Goal: Transaction & Acquisition: Book appointment/travel/reservation

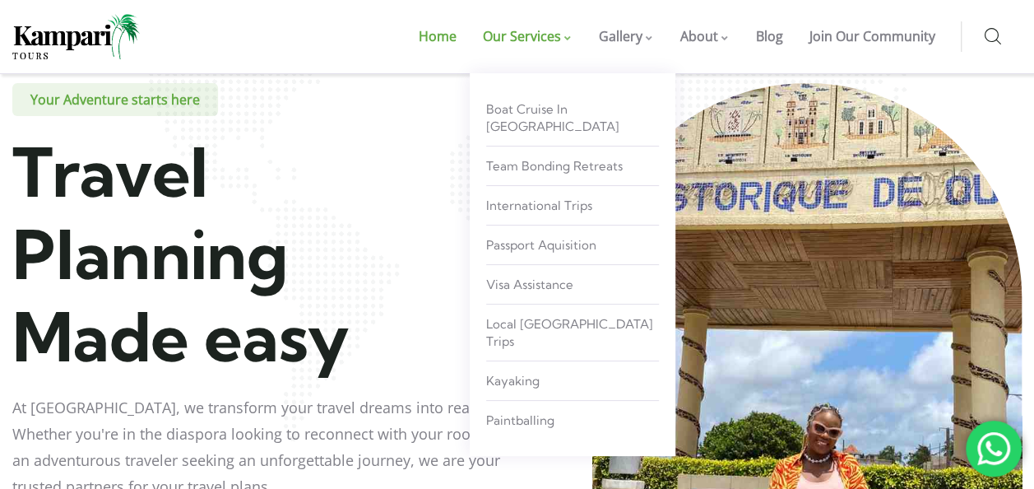
scroll to position [2, 0]
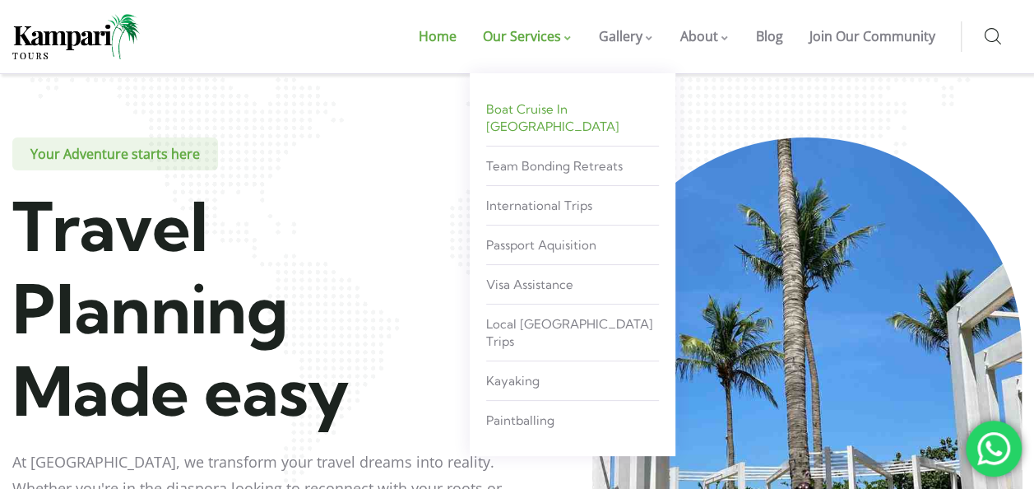
click at [527, 109] on span "Boat Cruise in [GEOGRAPHIC_DATA]" at bounding box center [552, 117] width 133 height 33
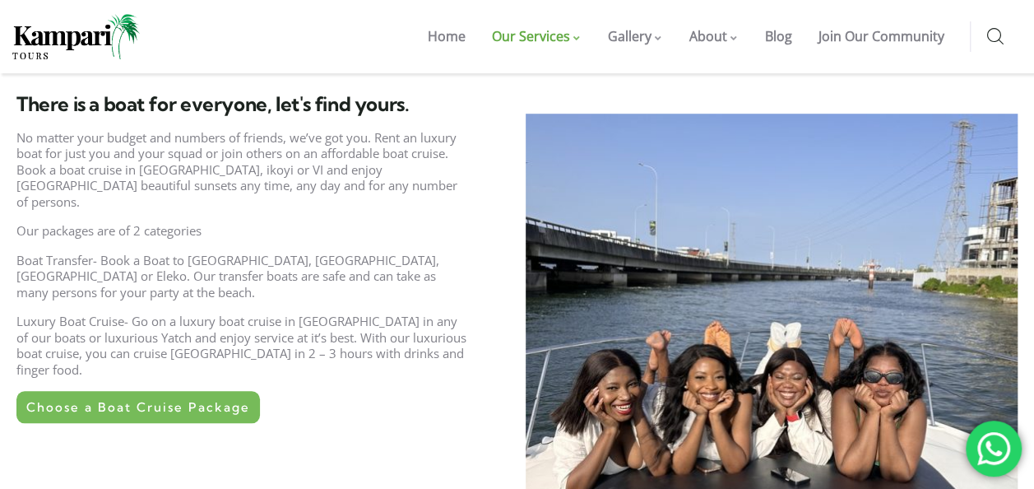
scroll to position [540, 0]
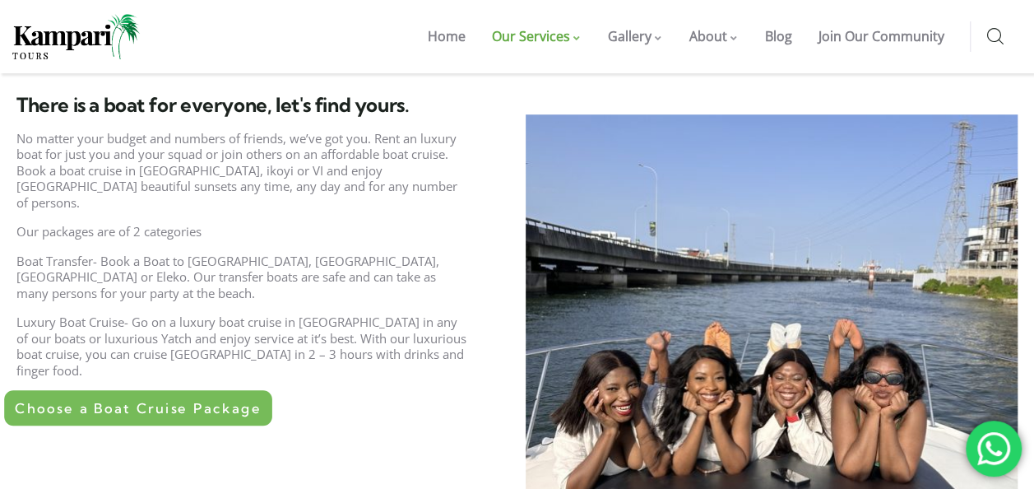
click at [192, 401] on span "Choose a Boat Cruise Package" at bounding box center [138, 408] width 246 height 14
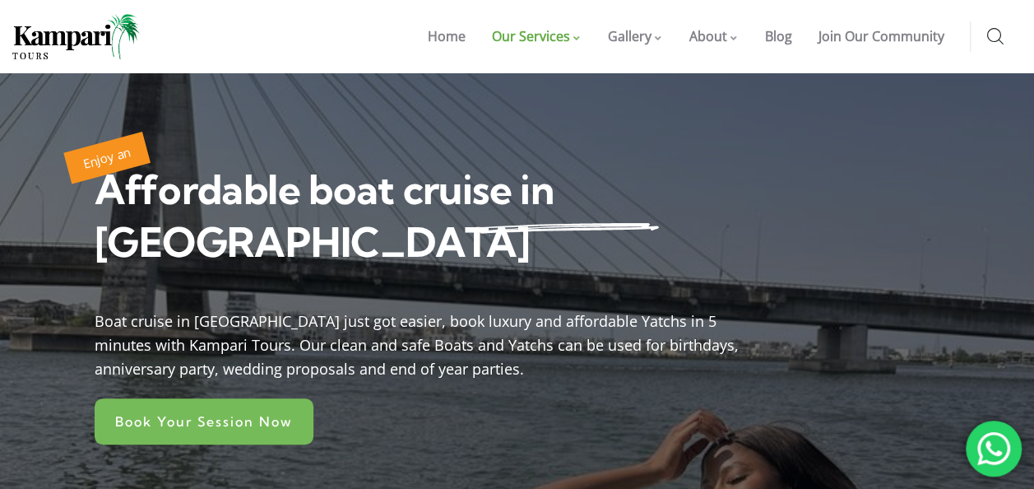
click at [192, 326] on div "Boat cruise in [GEOGRAPHIC_DATA] just got easier, book luxury and affordable Ya…" at bounding box center [424, 340] width 658 height 79
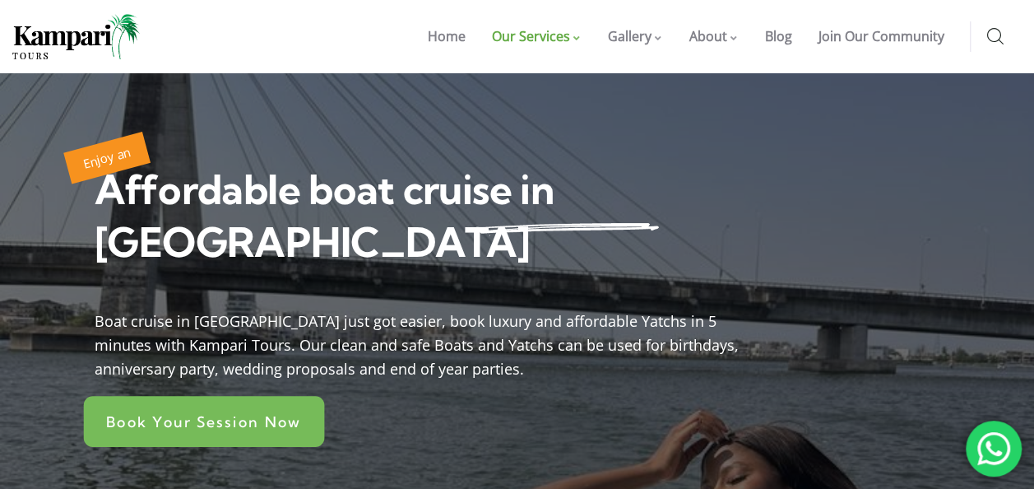
click at [207, 396] on link "Book Your Session Now" at bounding box center [204, 421] width 241 height 51
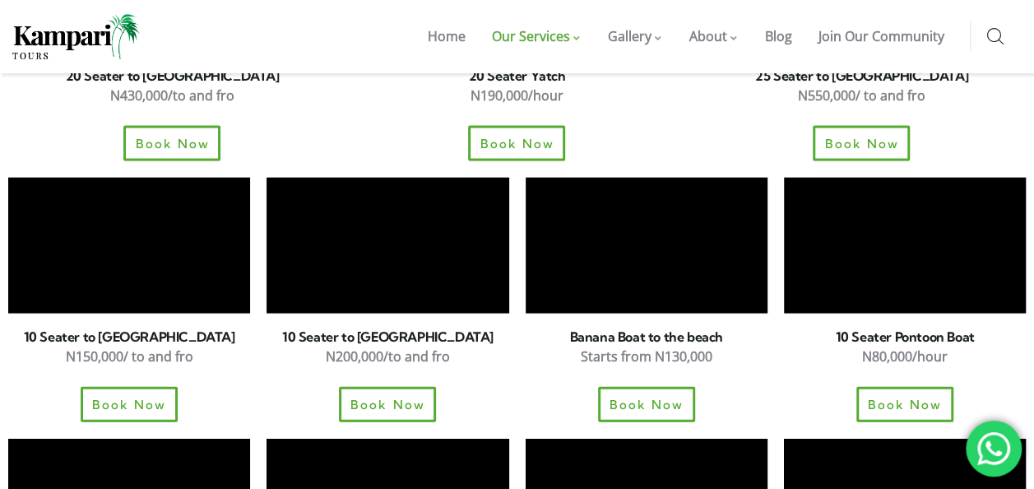
scroll to position [1741, 0]
